Goal: Find contact information: Find contact information

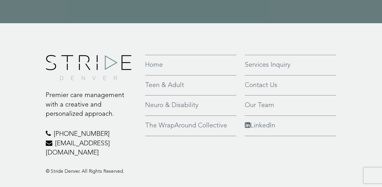
scroll to position [1257, 0]
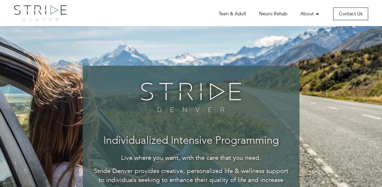
scroll to position [1262, 0]
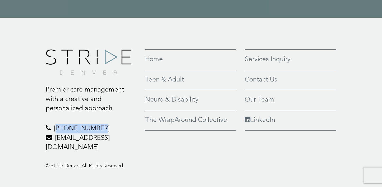
copy p "[PHONE_NUMBER]"
drag, startPoint x: 103, startPoint y: 122, endPoint x: 55, endPoint y: 122, distance: 48.4
click at [55, 124] on p "[PHONE_NUMBER] [EMAIL_ADDRESS][DOMAIN_NAME]" at bounding box center [92, 138] width 92 height 28
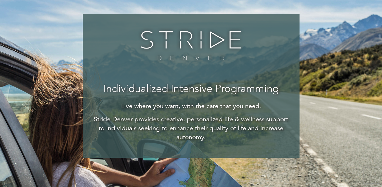
scroll to position [0, 0]
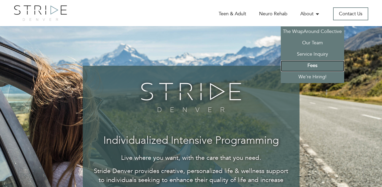
click at [311, 67] on link "Fees" at bounding box center [312, 66] width 63 height 11
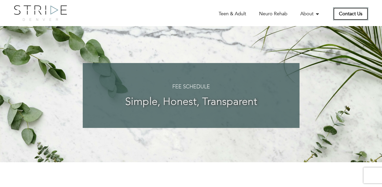
click at [336, 13] on link "Contact Us" at bounding box center [350, 13] width 35 height 13
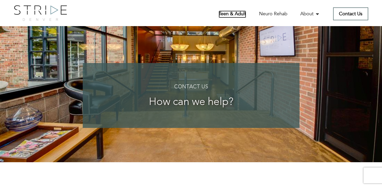
click at [231, 14] on link "Teen & Adult" at bounding box center [233, 14] width 28 height 7
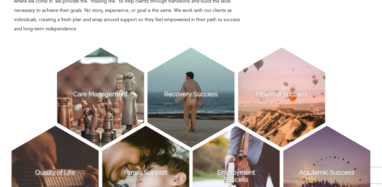
scroll to position [360, 0]
